Goal: Book appointment/travel/reservation

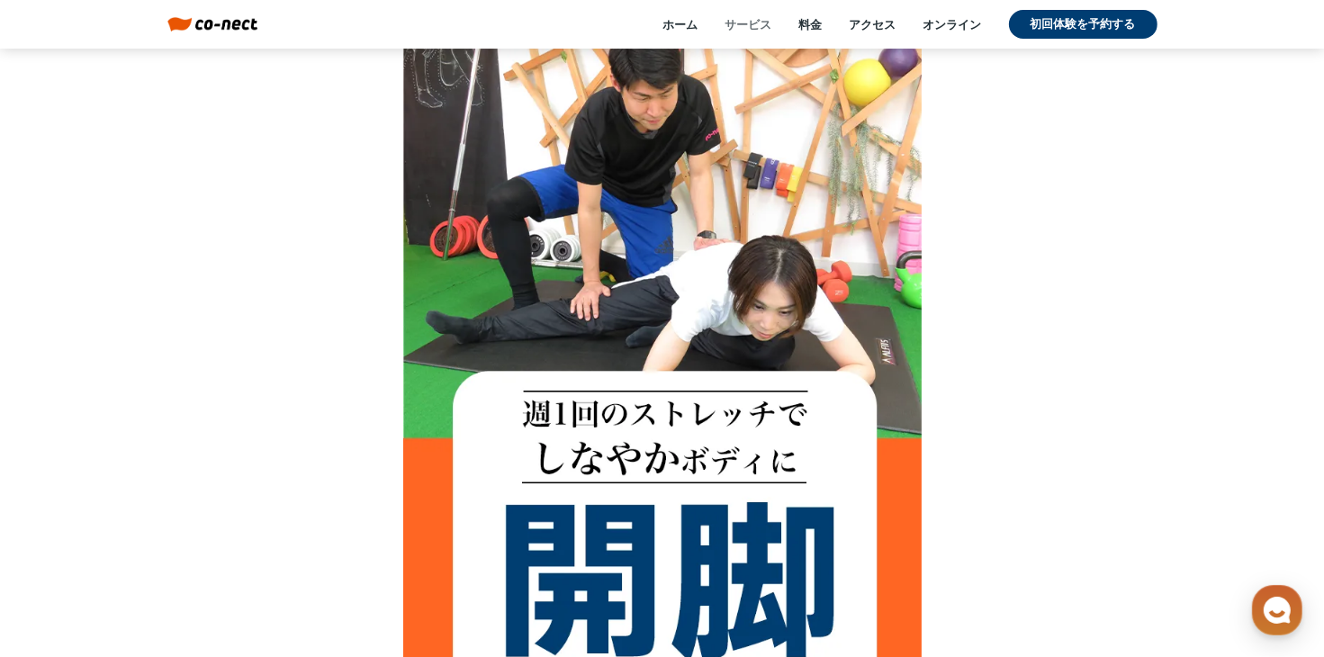
click at [744, 25] on link "サービス" at bounding box center [748, 24] width 47 height 16
click at [673, 16] on link "ホーム" at bounding box center [680, 24] width 35 height 16
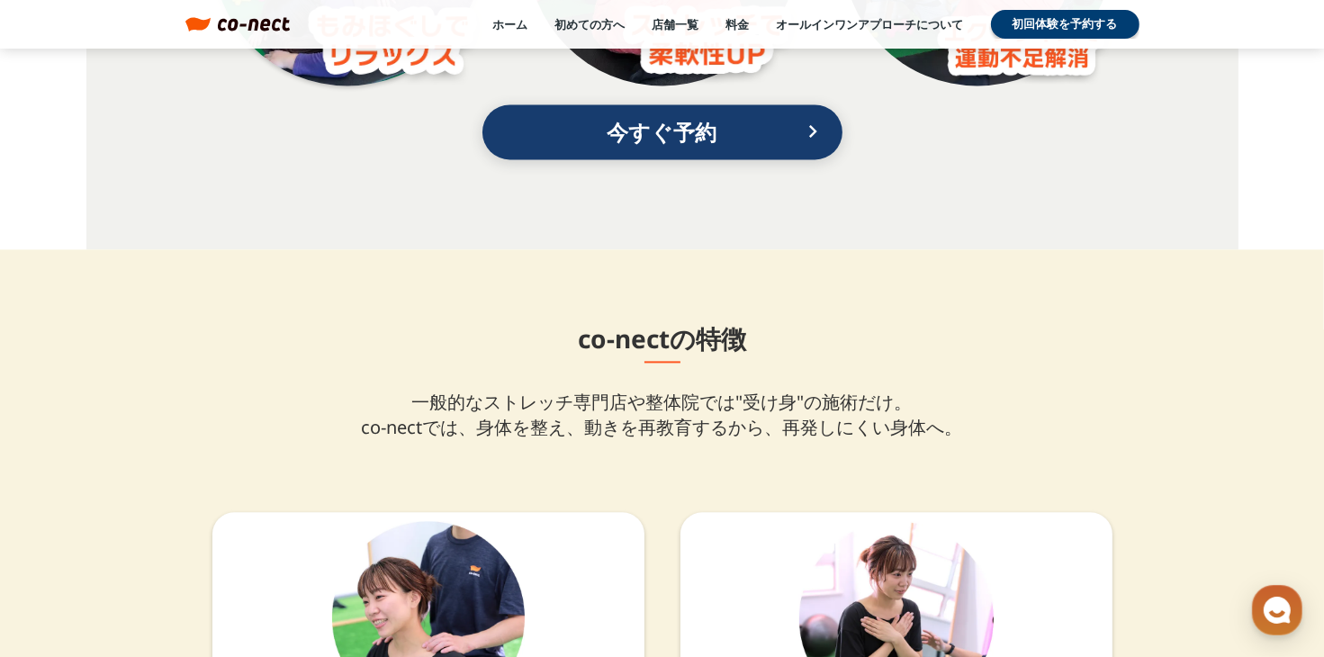
scroll to position [3656, 0]
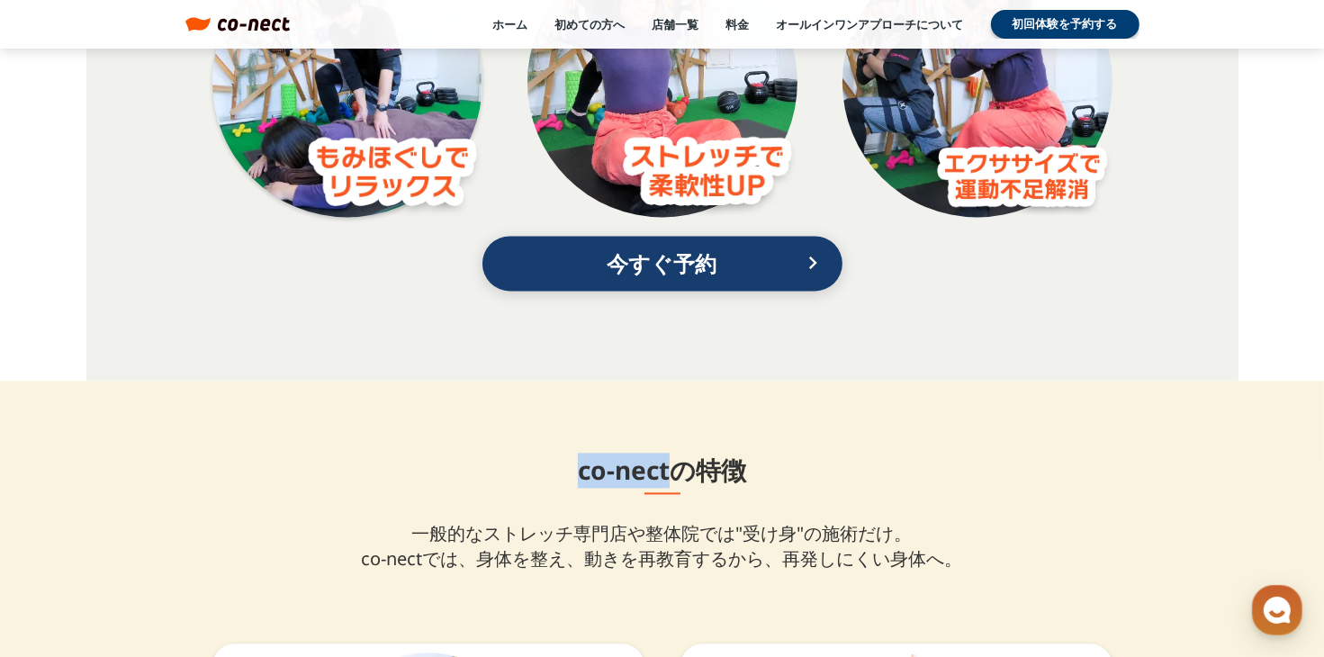
drag, startPoint x: 554, startPoint y: 468, endPoint x: 673, endPoint y: 479, distance: 119.3
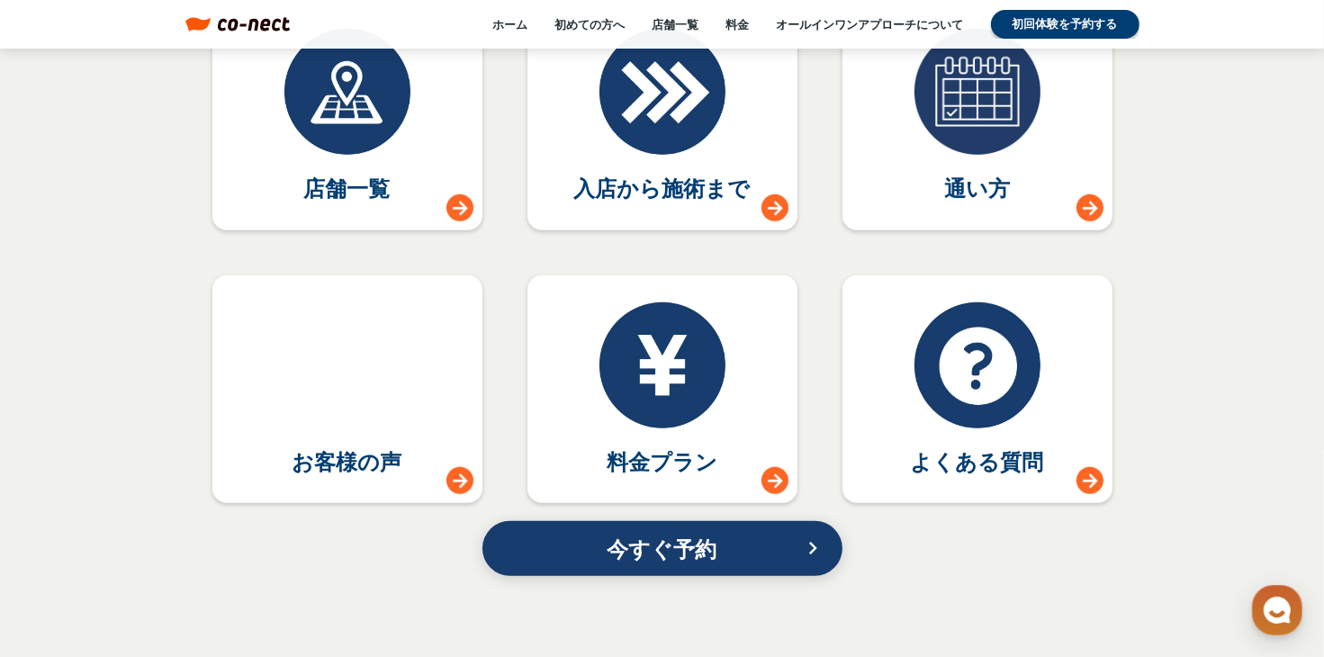
scroll to position [7851, 0]
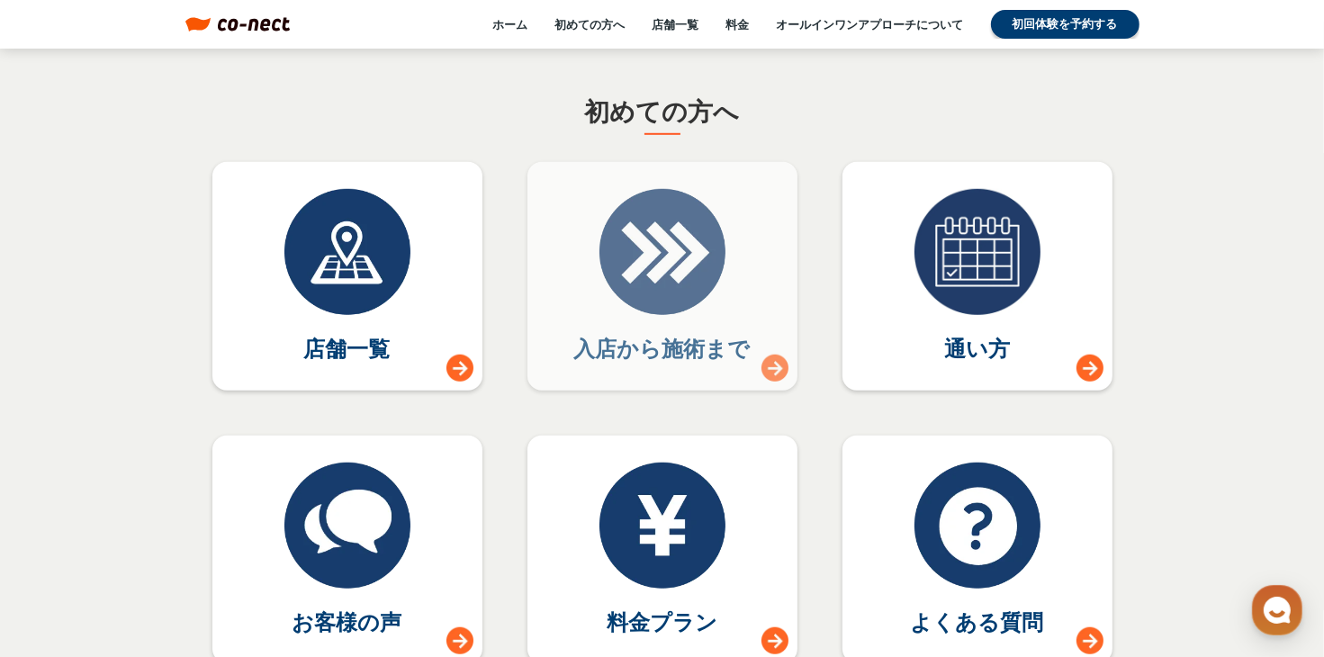
click at [623, 300] on div at bounding box center [662, 252] width 126 height 126
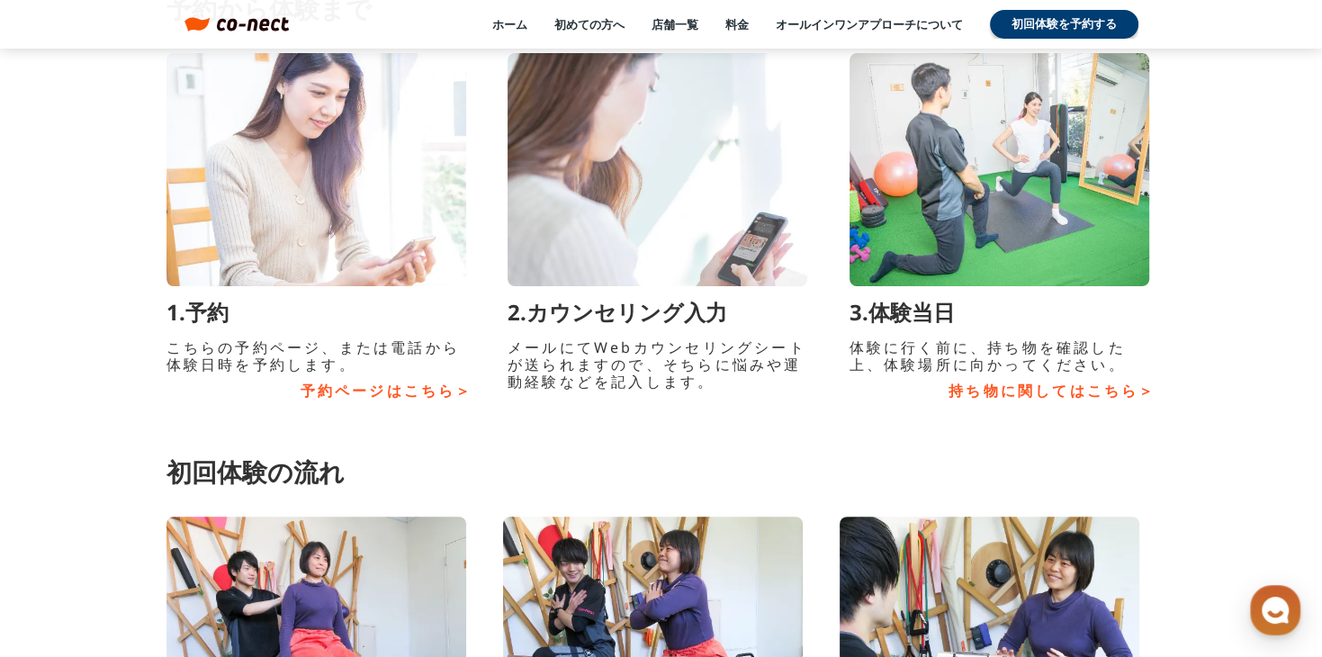
scroll to position [304, 0]
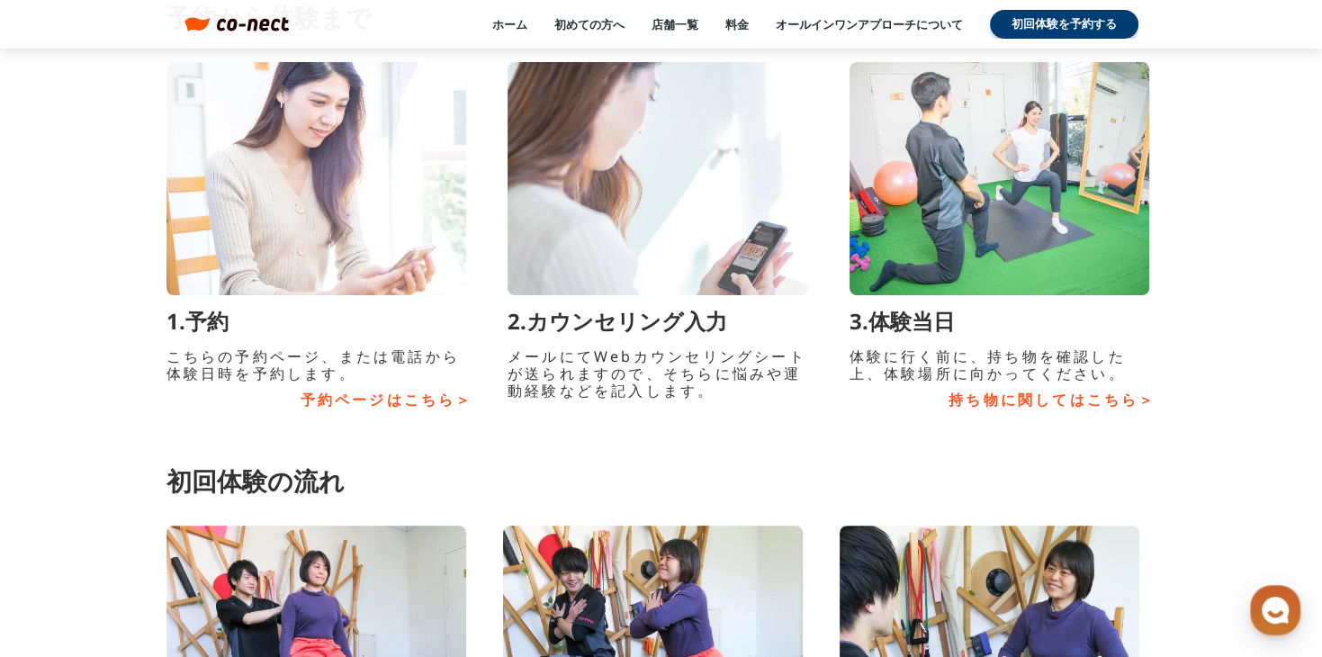
click at [1098, 405] on link "持ち物に関してはこちら＞" at bounding box center [1003, 400] width 307 height 17
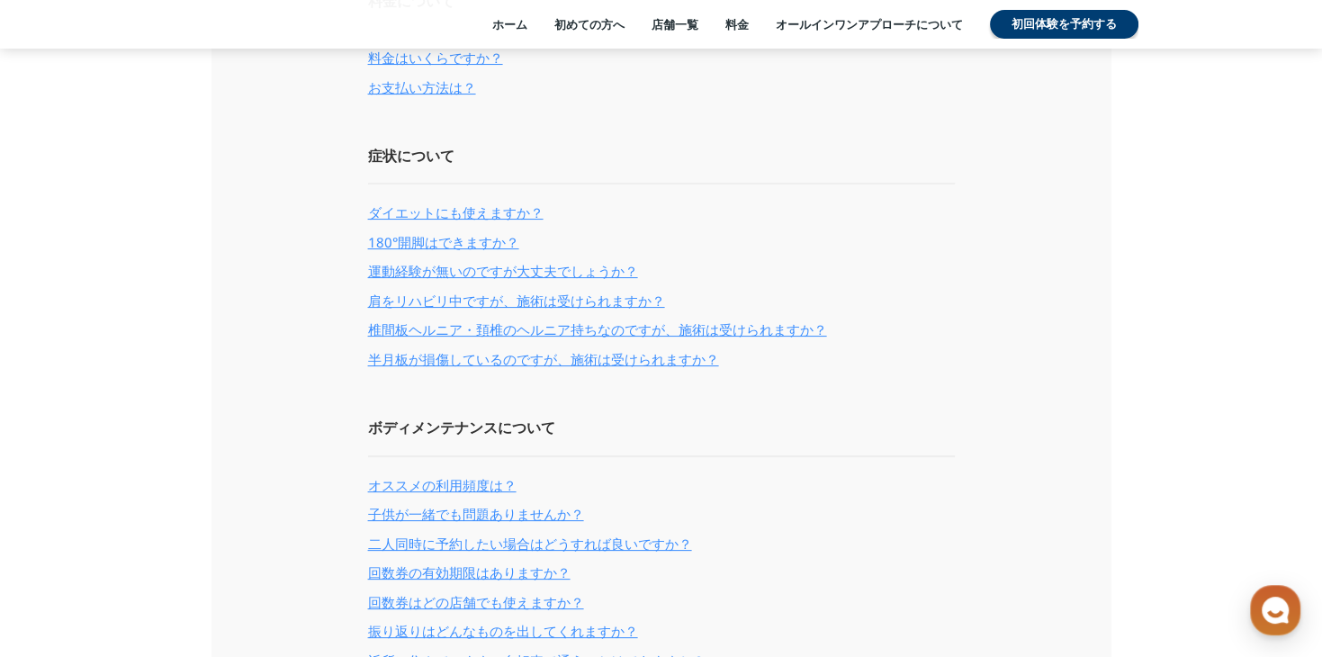
scroll to position [5369, 0]
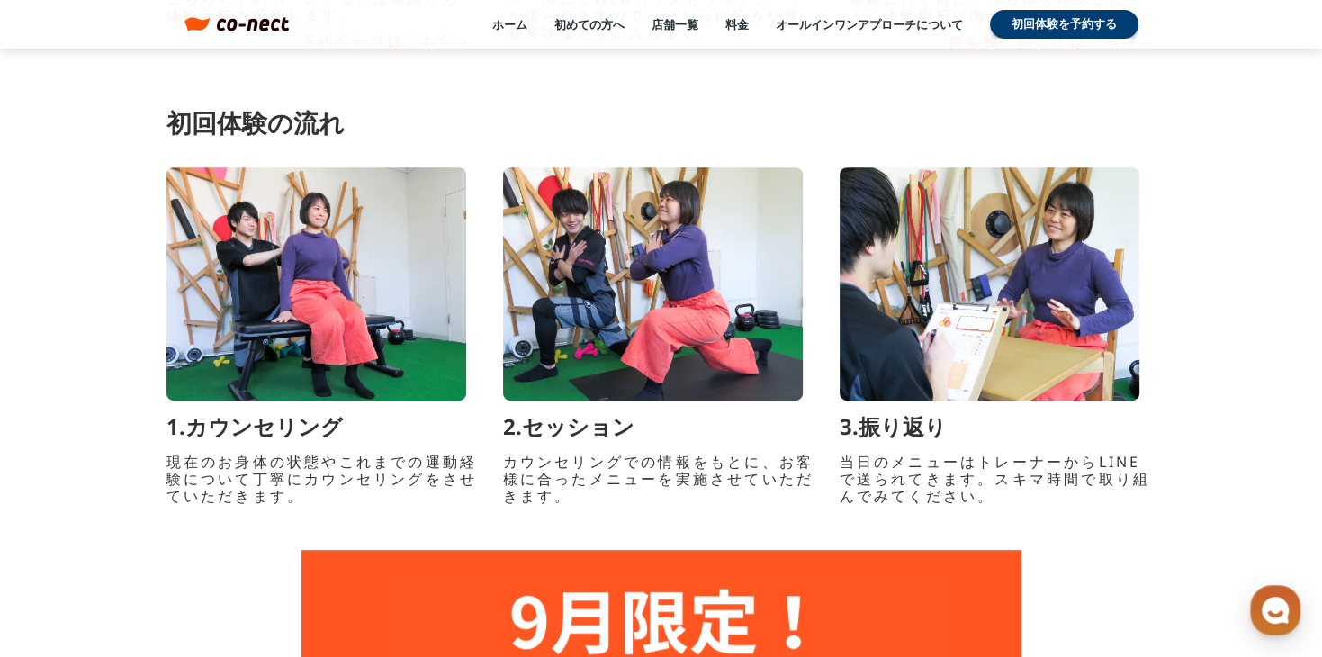
scroll to position [684, 0]
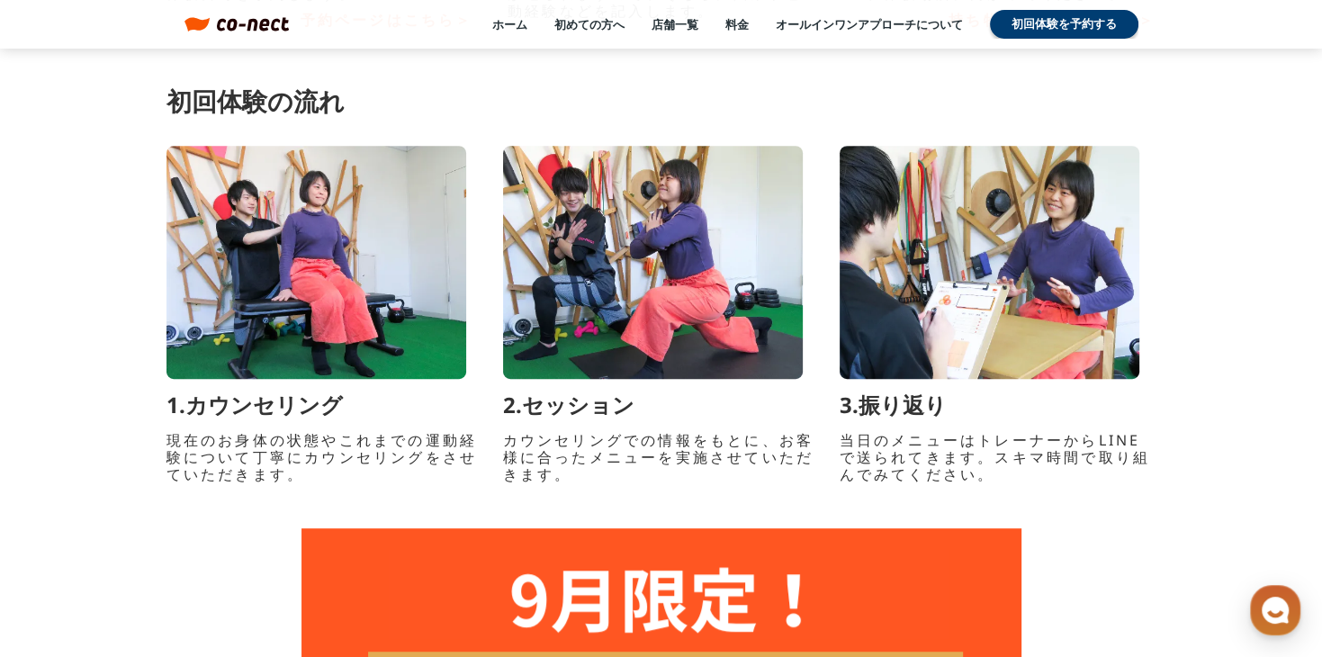
drag, startPoint x: 1315, startPoint y: 185, endPoint x: 1316, endPoint y: 237, distance: 52.2
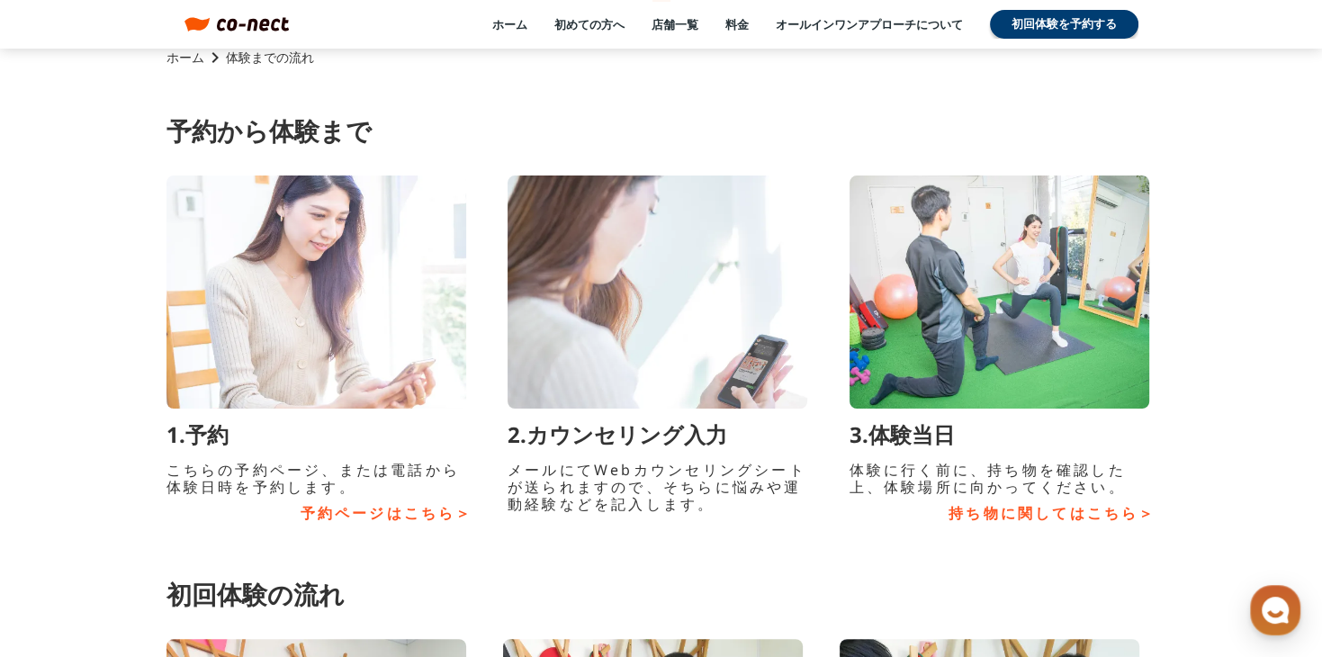
scroll to position [0, 0]
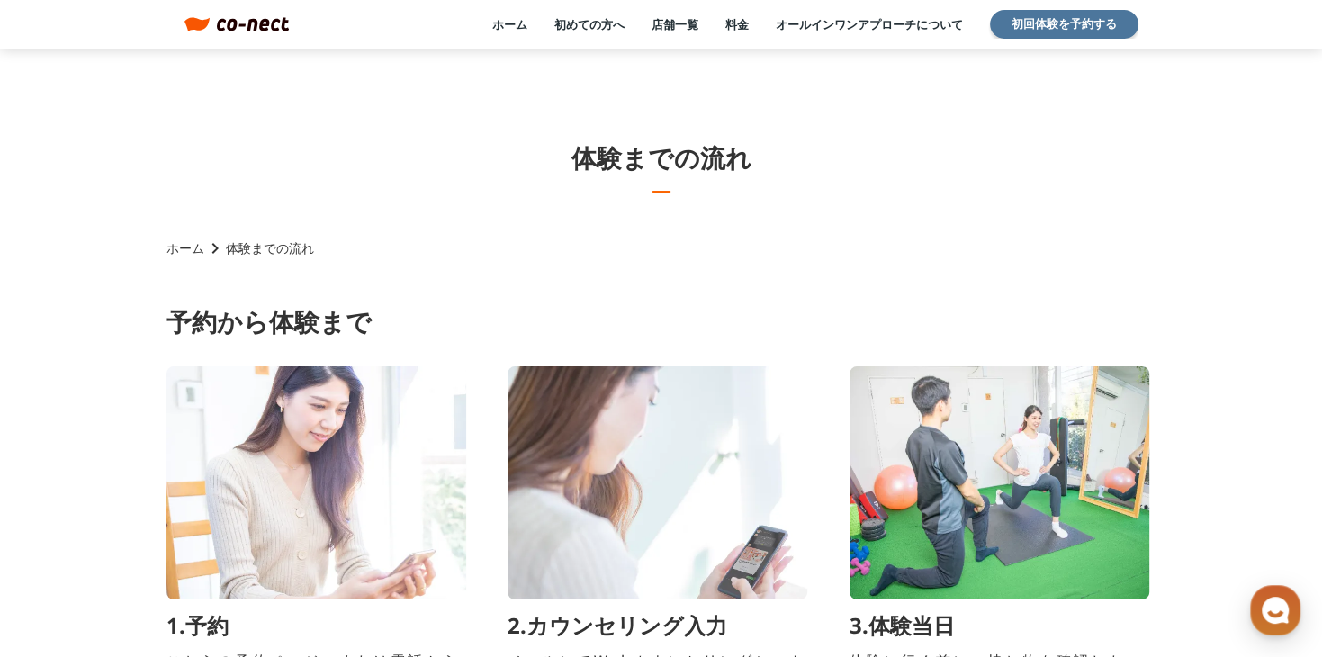
click at [1070, 32] on link "初回体験を予約する" at bounding box center [1064, 24] width 149 height 29
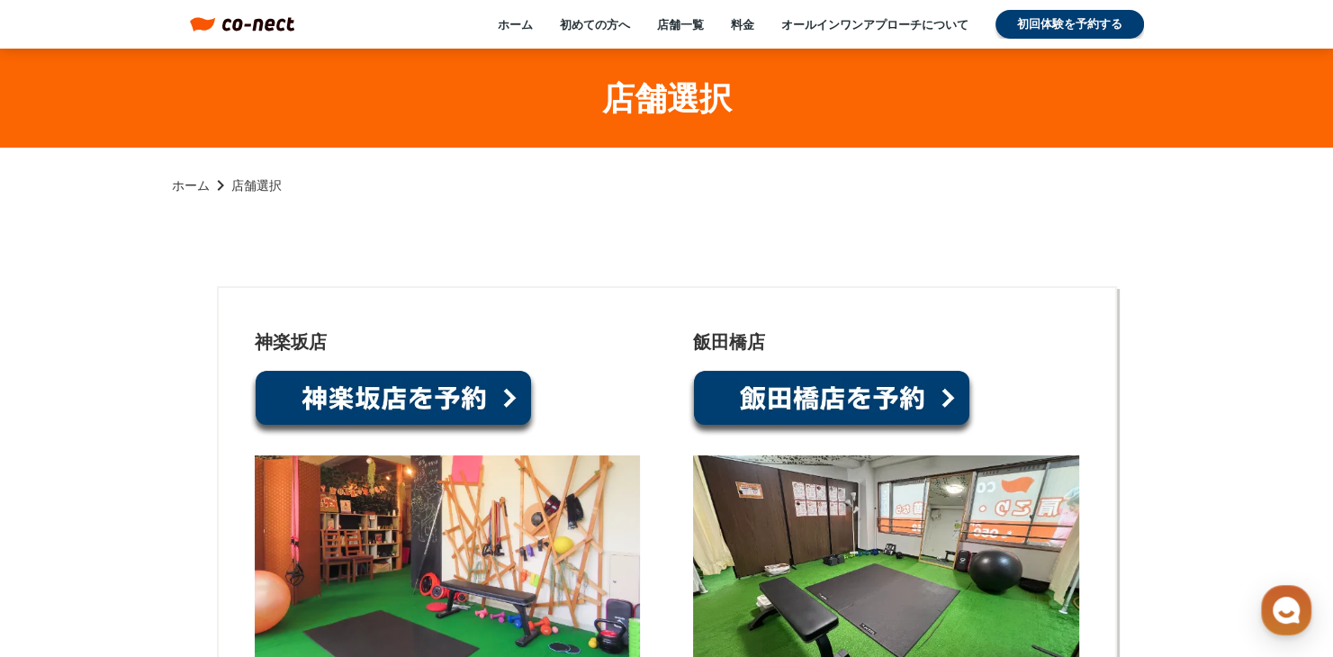
click at [446, 387] on link at bounding box center [393, 403] width 288 height 68
